Goal: Task Accomplishment & Management: Manage account settings

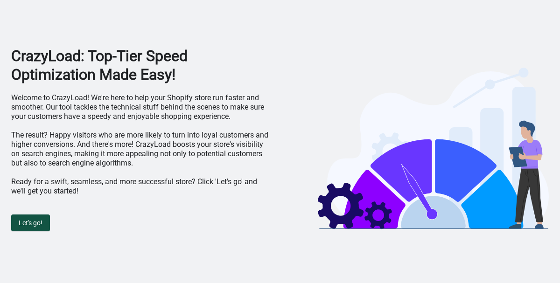
click at [35, 226] on span "Let's go!" at bounding box center [31, 222] width 24 height 7
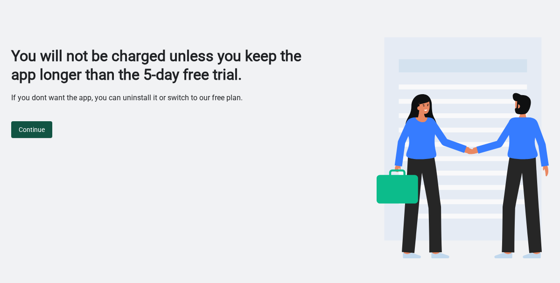
click at [35, 130] on span "Continue" at bounding box center [32, 129] width 26 height 7
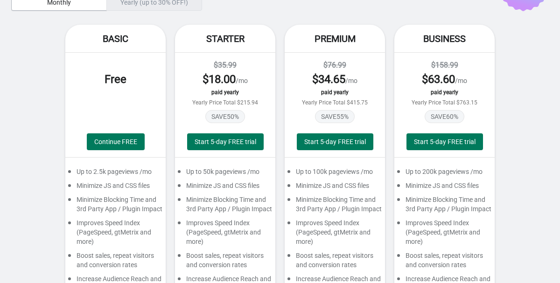
scroll to position [71, 0]
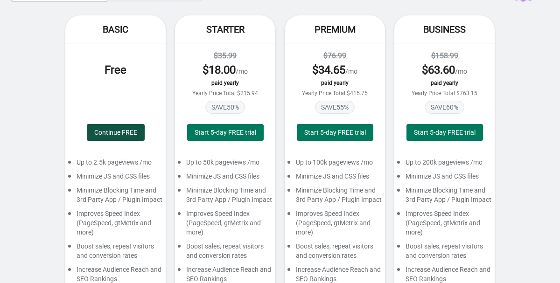
click at [105, 139] on button "Continue FREE" at bounding box center [116, 132] width 58 height 17
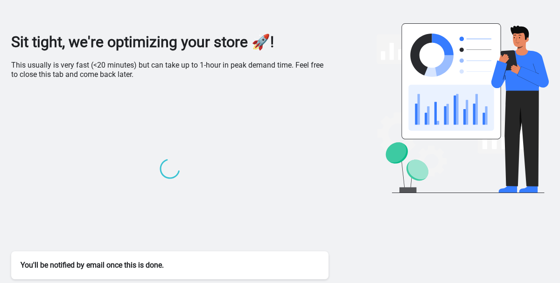
scroll to position [14, 0]
click at [300, 197] on div at bounding box center [169, 170] width 317 height 163
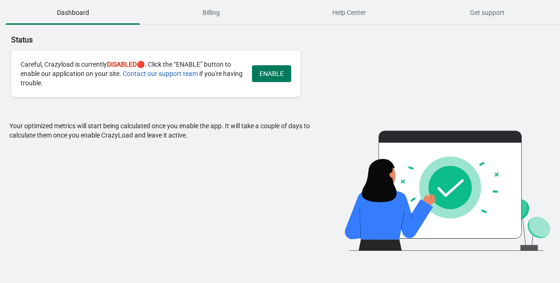
scroll to position [0, 0]
click at [266, 75] on span "ENABLE" at bounding box center [271, 73] width 24 height 7
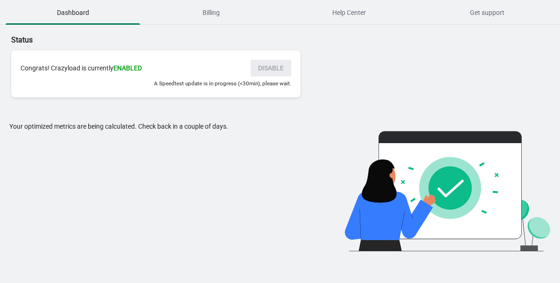
click at [167, 169] on div "Your optimized metrics are being calculated. Check back in a couple of days." at bounding box center [163, 187] width 308 height 130
click at [215, 21] on button "Billing" at bounding box center [211, 12] width 138 height 24
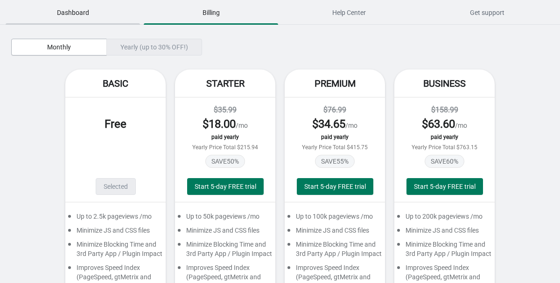
click at [84, 18] on span "Dashboard" at bounding box center [73, 12] width 134 height 17
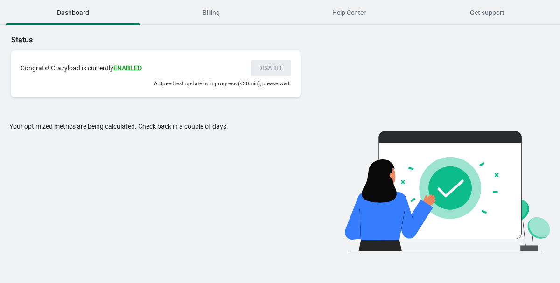
click at [115, 170] on div "Your optimized metrics are being calculated. Check back in a couple of days." at bounding box center [163, 187] width 308 height 130
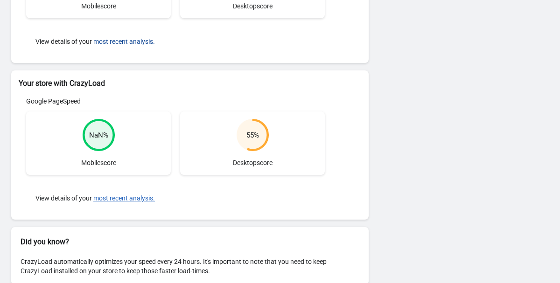
scroll to position [226, 0]
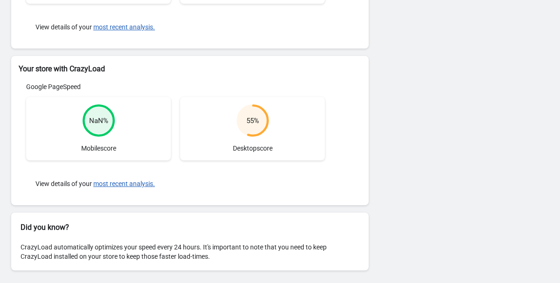
click at [255, 126] on circle at bounding box center [253, 120] width 30 height 30
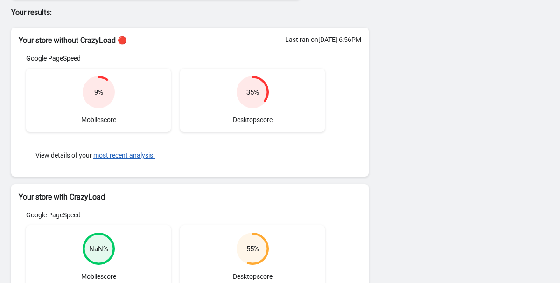
scroll to position [96, 0]
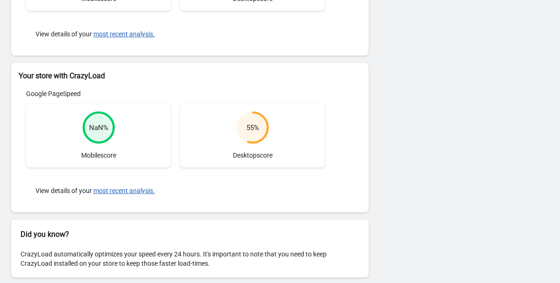
click at [103, 133] on circle at bounding box center [99, 127] width 30 height 30
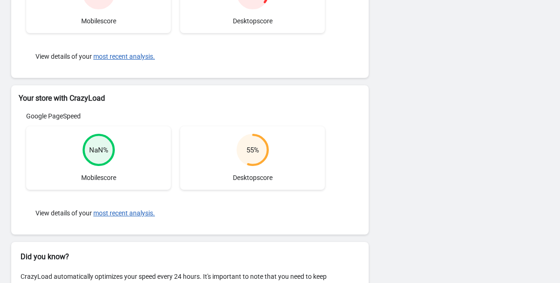
scroll to position [203, 0]
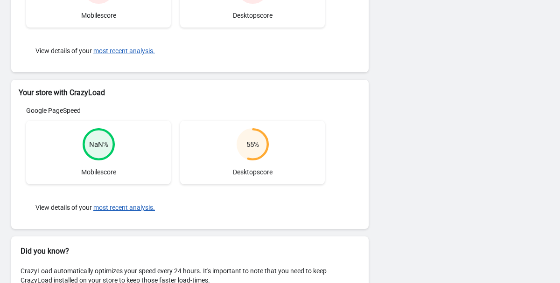
click at [105, 156] on circle at bounding box center [98, 144] width 31 height 31
